Goal: Information Seeking & Learning: Learn about a topic

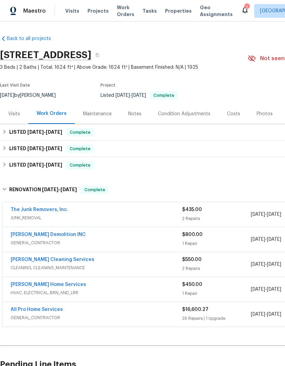
click at [53, 190] on span "[DATE]" at bounding box center [50, 189] width 16 height 5
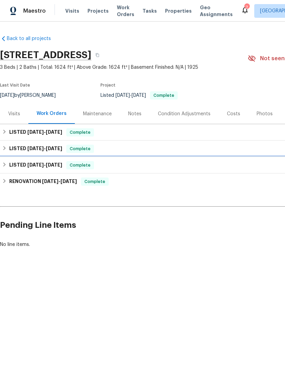
click at [52, 161] on div "LISTED [DATE] - [DATE] Complete" at bounding box center [193, 165] width 387 height 16
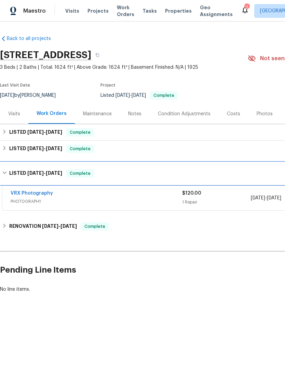
click at [53, 170] on h6 "LISTED [DATE] - [DATE]" at bounding box center [35, 173] width 53 height 8
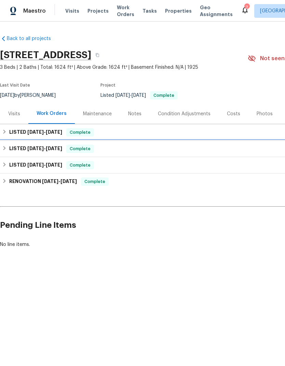
click at [47, 149] on span "[DATE]" at bounding box center [54, 148] width 16 height 5
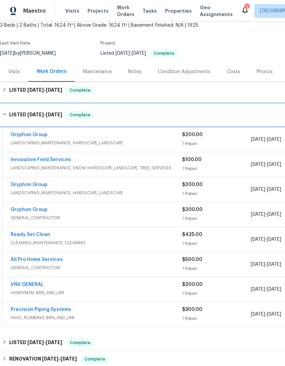
scroll to position [42, 0]
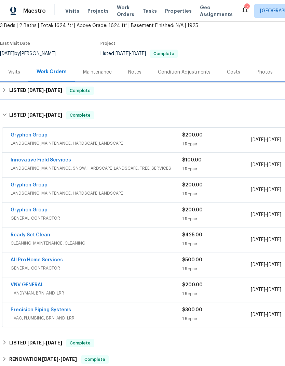
click at [44, 91] on span "[DATE] - [DATE]" at bounding box center [44, 90] width 35 height 5
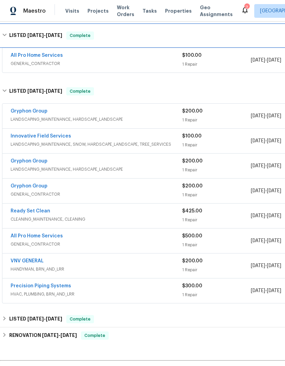
scroll to position [105, 0]
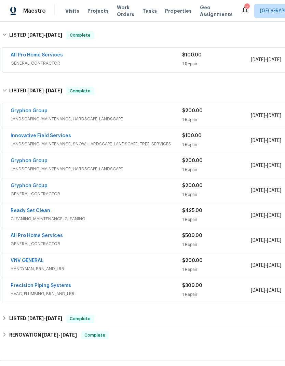
click at [45, 236] on link "All Pro Home Services" at bounding box center [37, 235] width 52 height 5
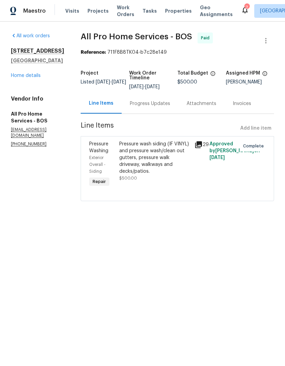
click at [31, 77] on link "Home details" at bounding box center [26, 75] width 30 height 5
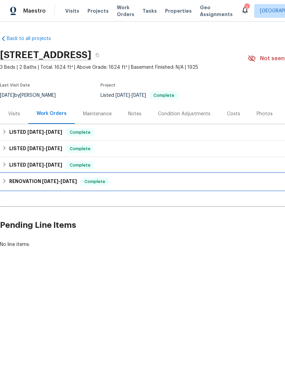
click at [39, 181] on h6 "RENOVATION [DATE] - [DATE]" at bounding box center [43, 182] width 68 height 8
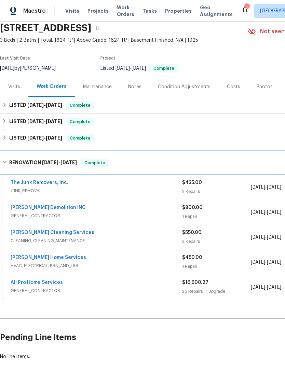
scroll to position [28, 0]
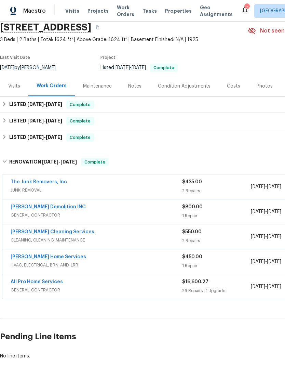
click at [49, 281] on link "All Pro Home Services" at bounding box center [37, 282] width 52 height 5
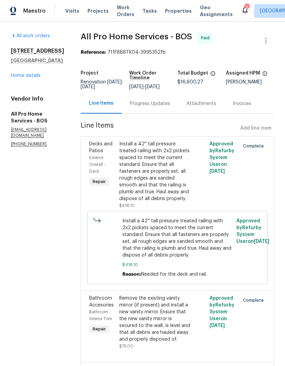
click at [31, 76] on link "Home details" at bounding box center [26, 75] width 30 height 5
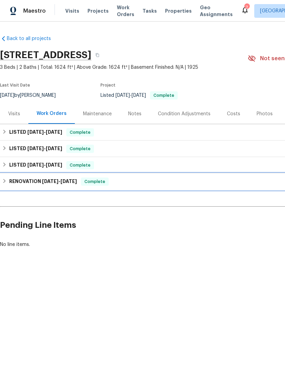
click at [52, 180] on span "[DATE]" at bounding box center [50, 181] width 16 height 5
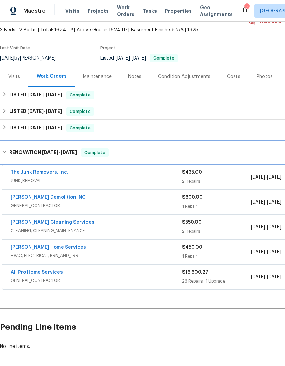
scroll to position [38, 0]
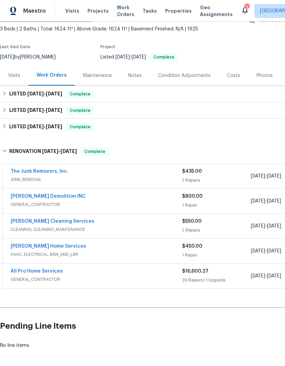
click at [47, 271] on link "All Pro Home Services" at bounding box center [37, 271] width 52 height 5
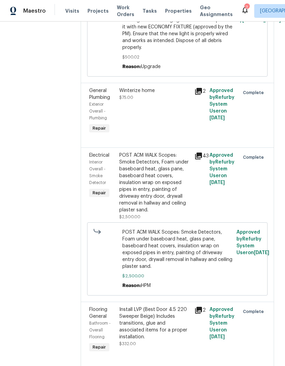
scroll to position [1424, 0]
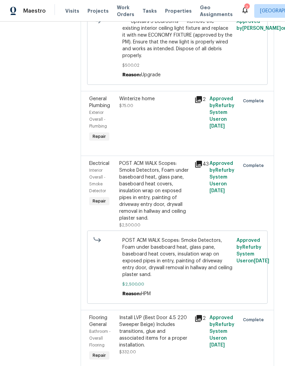
click at [159, 201] on div "POST ACM WALK Scopes: Smoke Detectors, Foam under baseboard heat, glass pane, b…" at bounding box center [154, 191] width 71 height 62
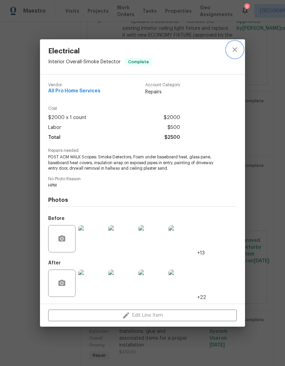
click at [234, 50] on icon "close" at bounding box center [235, 50] width 8 height 8
